Goal: Find specific page/section: Find specific page/section

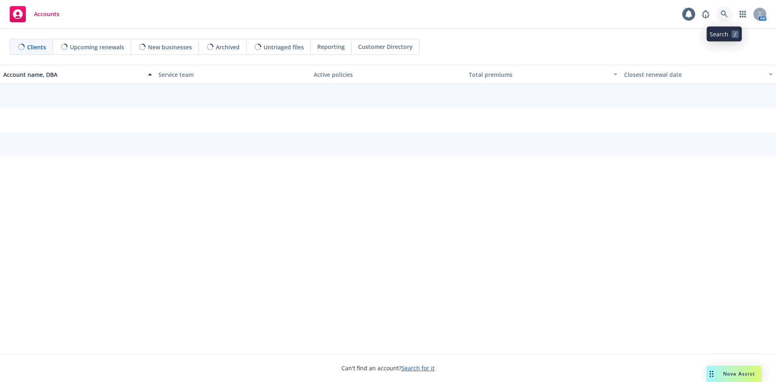
click at [721, 10] on link at bounding box center [724, 14] width 16 height 16
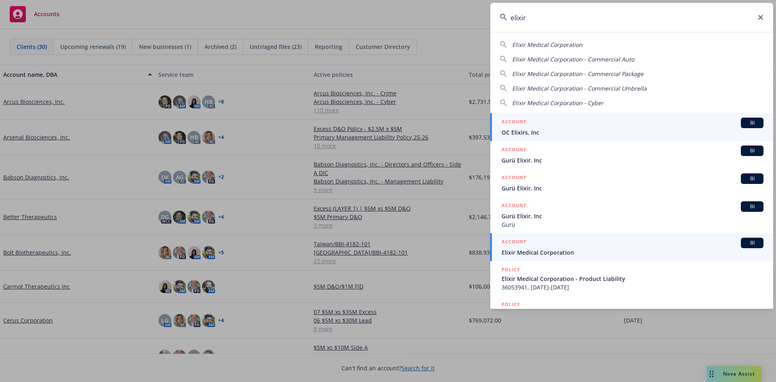
type input "elixir"
click at [567, 248] on div "ACCOUNT BI" at bounding box center [633, 243] width 262 height 11
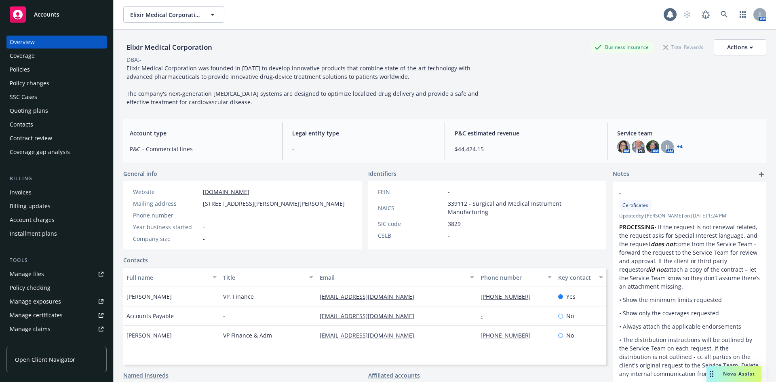
click at [677, 147] on link "+ 4" at bounding box center [680, 146] width 6 height 5
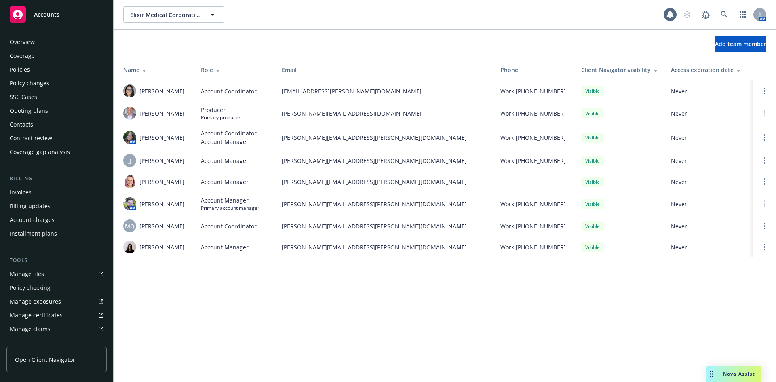
click at [31, 73] on div "Policies" at bounding box center [57, 69] width 94 height 13
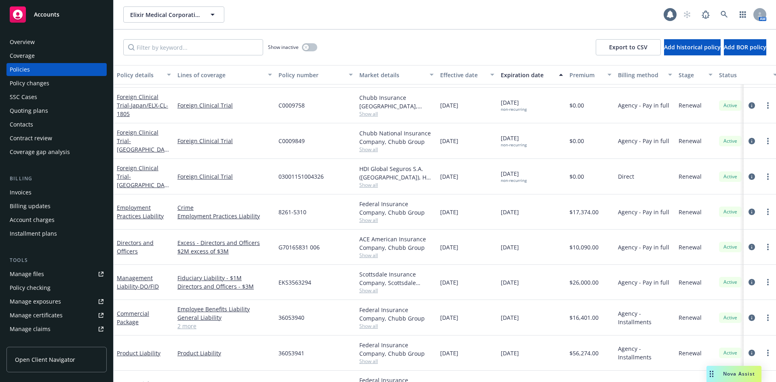
scroll to position [202, 0]
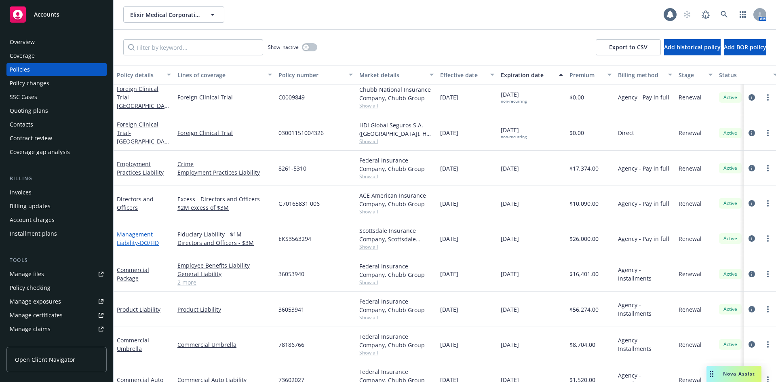
click at [138, 240] on span "- DO/FID" at bounding box center [148, 243] width 21 height 8
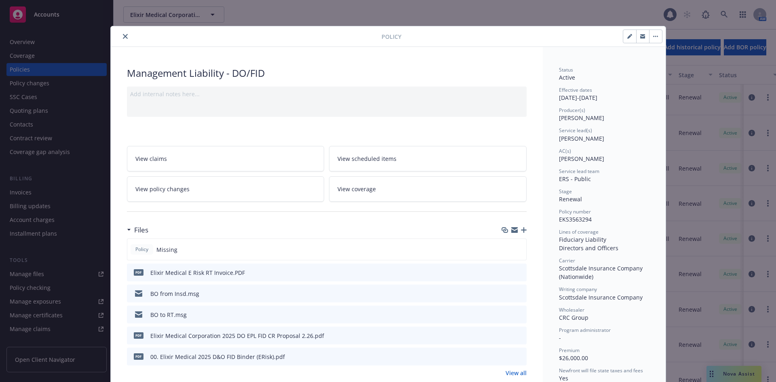
click at [123, 37] on icon "close" at bounding box center [125, 36] width 5 height 5
